Goal: Information Seeking & Learning: Learn about a topic

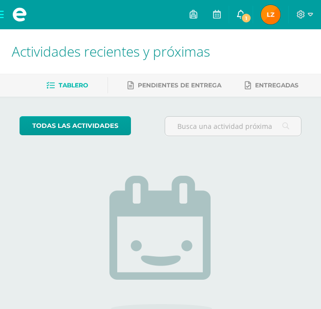
click at [245, 18] on span "1" at bounding box center [246, 18] width 11 height 11
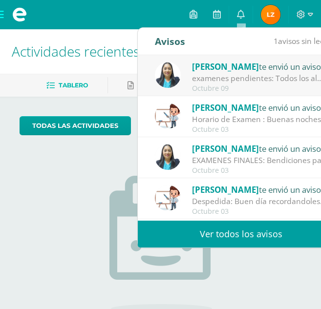
click at [213, 67] on span "[PERSON_NAME]" at bounding box center [225, 66] width 67 height 11
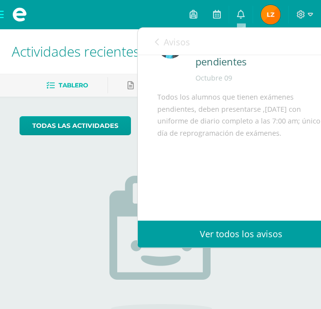
scroll to position [59, 0]
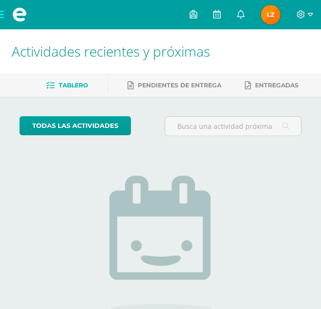
click at [125, 108] on div "todas las Actividades No tienes actividades Échale un vistazo a los demás perío…" at bounding box center [160, 248] width 321 height 302
click at [1, 15] on span at bounding box center [19, 14] width 39 height 29
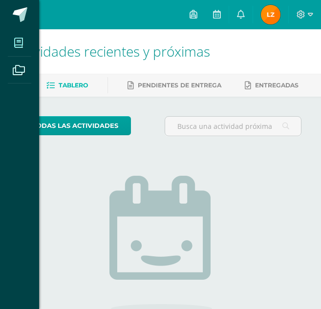
click at [15, 42] on icon at bounding box center [18, 43] width 9 height 10
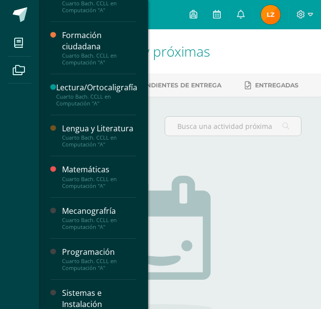
scroll to position [383, 0]
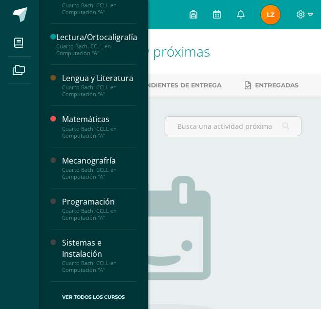
click at [68, 205] on div "Programación" at bounding box center [99, 201] width 74 height 11
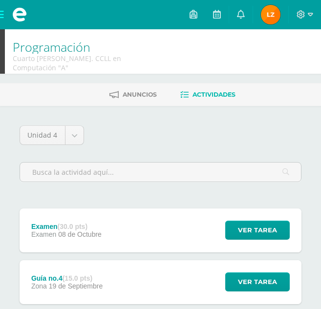
click at [37, 212] on div "Examen (30.0 pts) Examen [DATE]" at bounding box center [67, 231] width 94 height 44
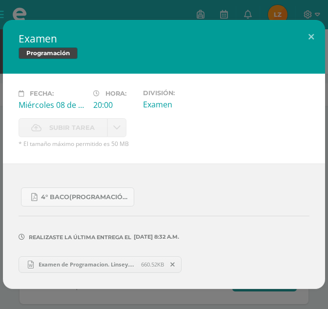
click at [56, 262] on span "Examen de Programacion. Linsey.docx" at bounding box center [87, 264] width 107 height 7
click at [310, 34] on button at bounding box center [311, 36] width 28 height 33
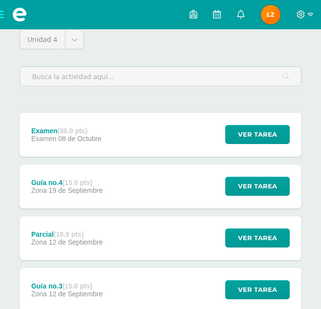
scroll to position [98, 0]
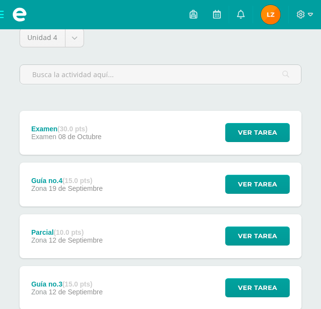
click at [1, 10] on span at bounding box center [19, 14] width 39 height 29
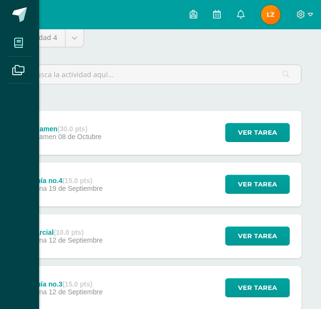
click at [27, 46] on span at bounding box center [19, 43] width 22 height 22
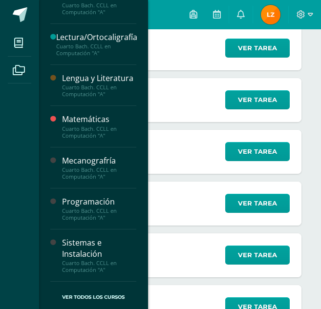
scroll to position [195, 0]
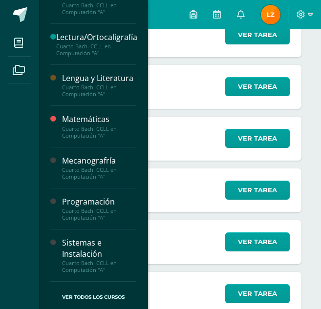
click at [68, 238] on div "Sistemas e Instalación" at bounding box center [99, 248] width 74 height 22
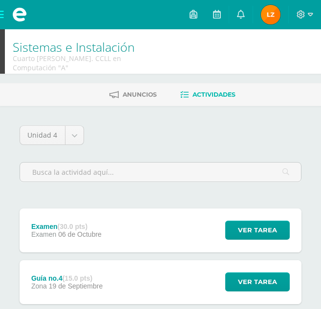
click at [80, 210] on div "Examen (30.0 pts) Examen 06 de Octubre" at bounding box center [67, 231] width 94 height 44
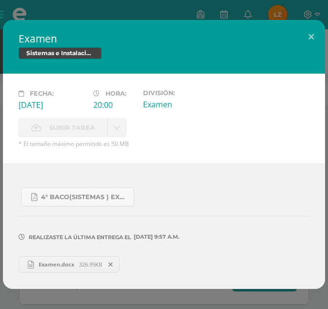
click at [58, 264] on span "Examen.docx" at bounding box center [56, 264] width 45 height 7
